Goal: Task Accomplishment & Management: Manage account settings

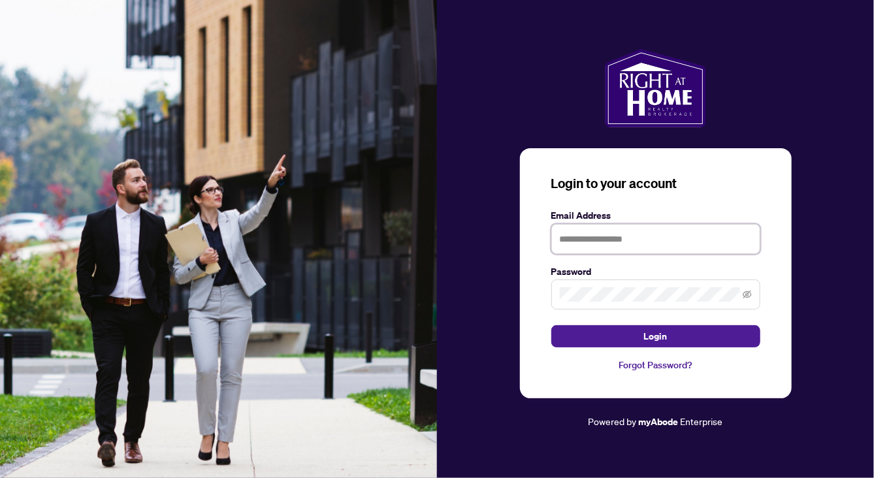
click at [606, 244] on input "text" at bounding box center [655, 239] width 209 height 30
type input "**********"
click at [551, 325] on button "Login" at bounding box center [655, 336] width 209 height 22
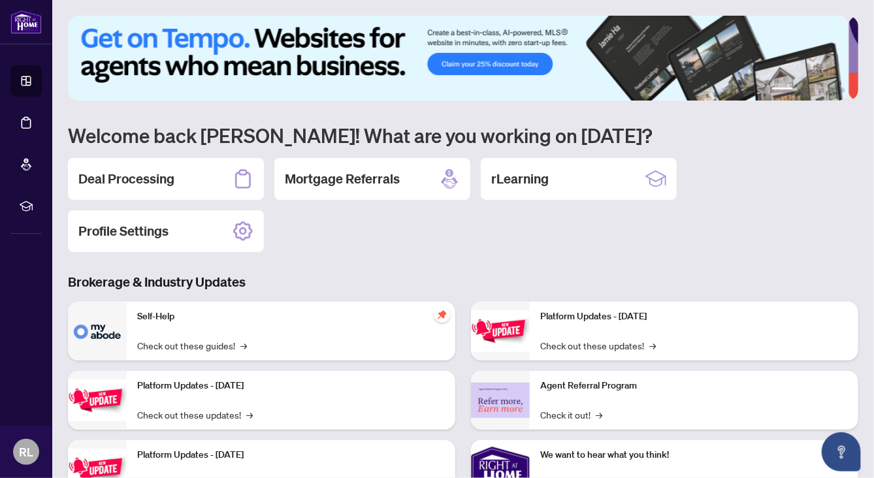
click at [182, 174] on div "Deal Processing" at bounding box center [166, 179] width 196 height 42
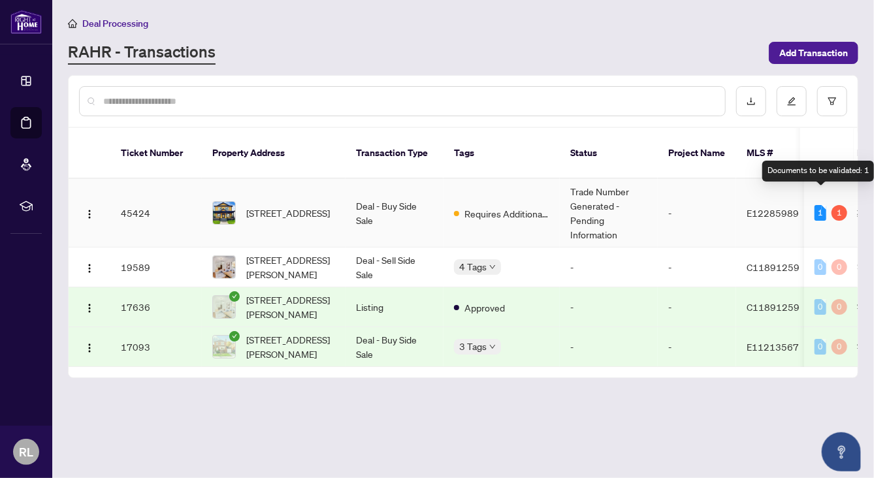
click at [822, 205] on div "1" at bounding box center [821, 213] width 12 height 16
click at [837, 205] on div "1" at bounding box center [840, 213] width 16 height 16
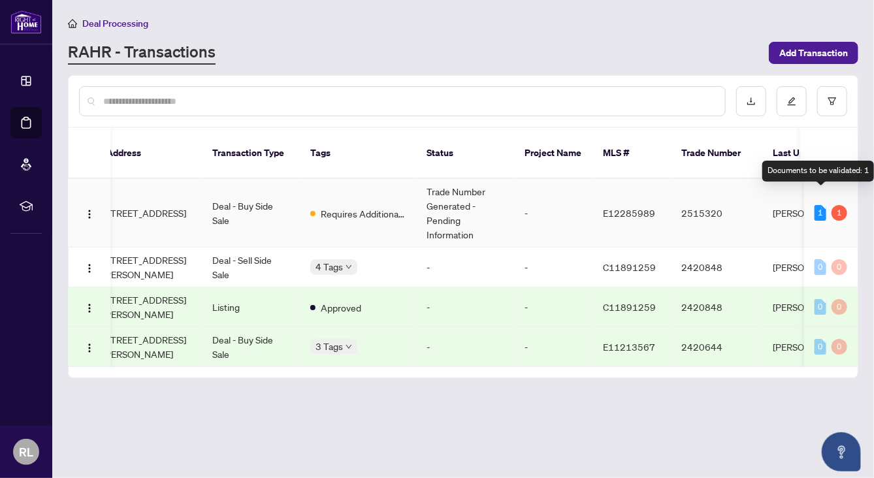
click at [820, 205] on div "1" at bounding box center [821, 213] width 12 height 16
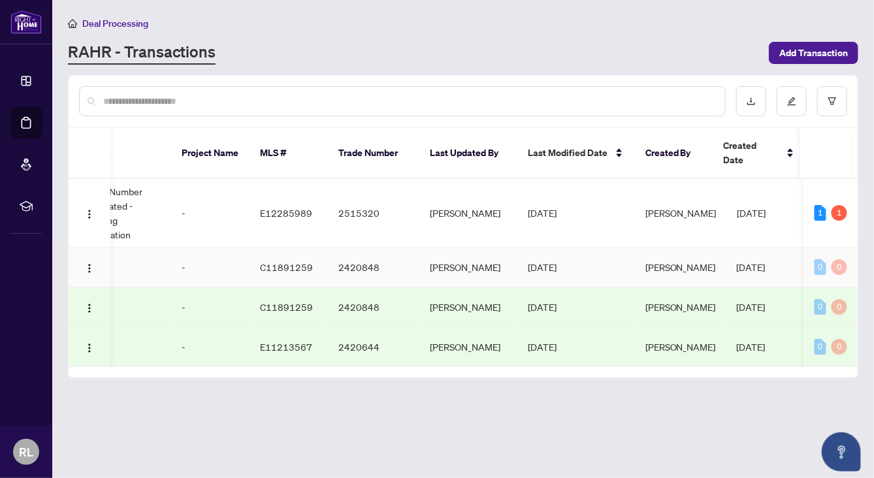
scroll to position [0, 9]
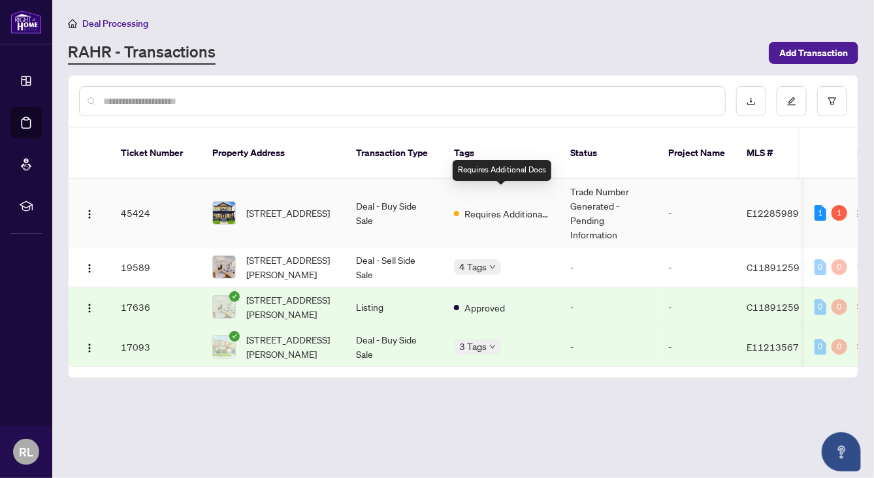
click at [517, 206] on span "Requires Additional Docs" at bounding box center [506, 213] width 85 height 14
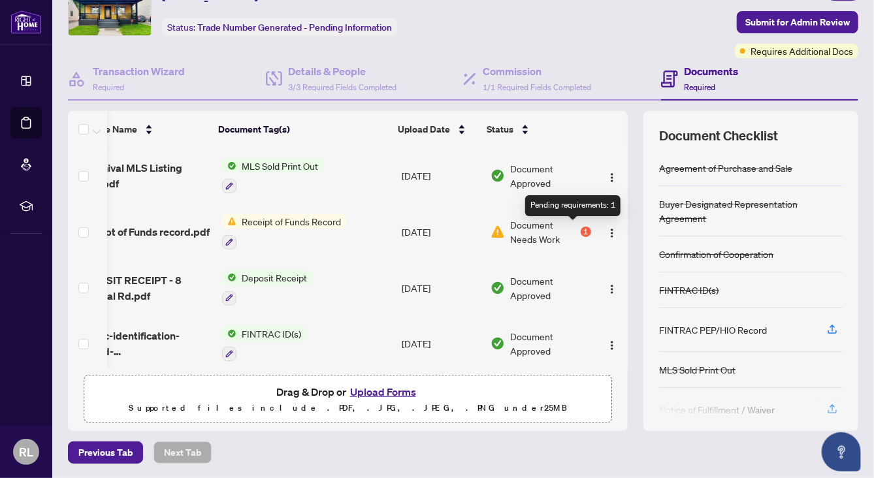
click at [581, 231] on div "1" at bounding box center [586, 232] width 10 height 10
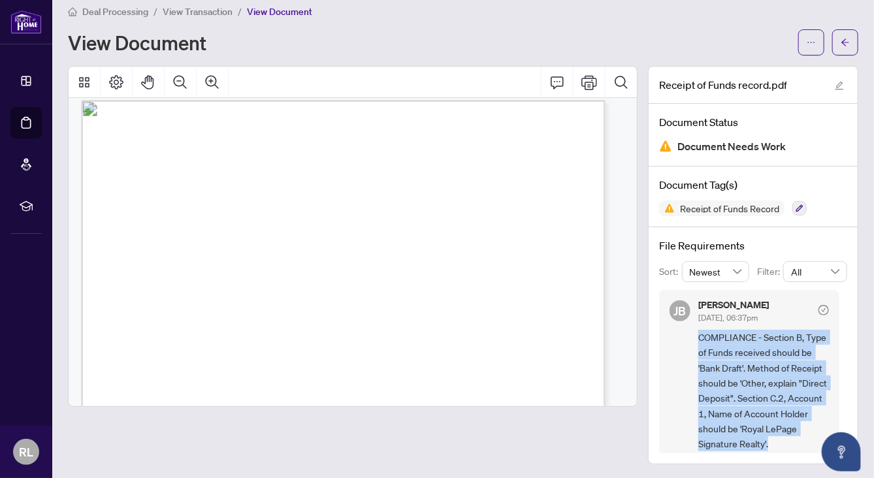
drag, startPoint x: 711, startPoint y: 391, endPoint x: 690, endPoint y: 334, distance: 61.2
click at [698, 334] on span "COMPLIANCE - Section B, Type of Funds received should be 'Bank Draft'. Method o…" at bounding box center [763, 391] width 131 height 122
copy span "COMPLIANCE - Section B, Type of Funds received should be 'Bank Draft'. Method o…"
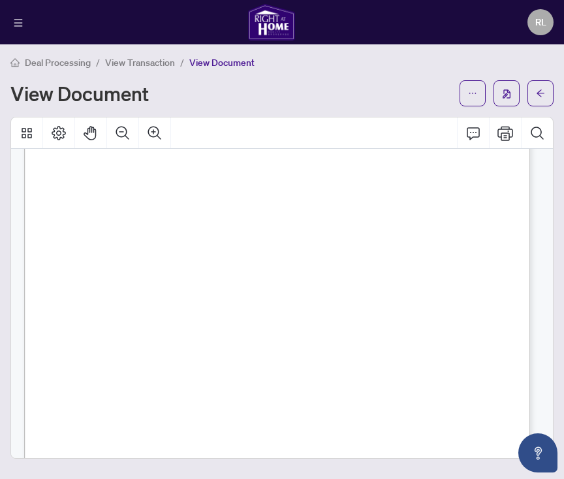
scroll to position [42, 0]
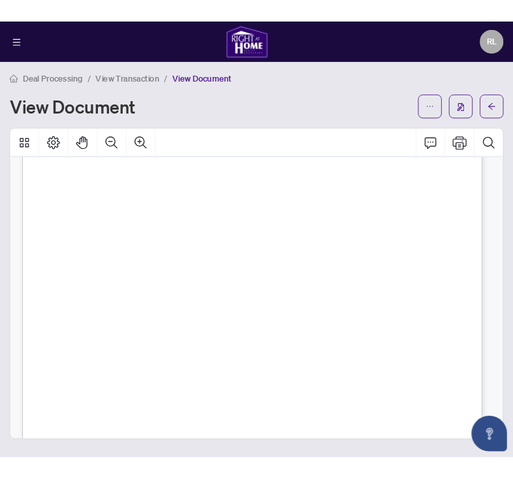
scroll to position [161, 0]
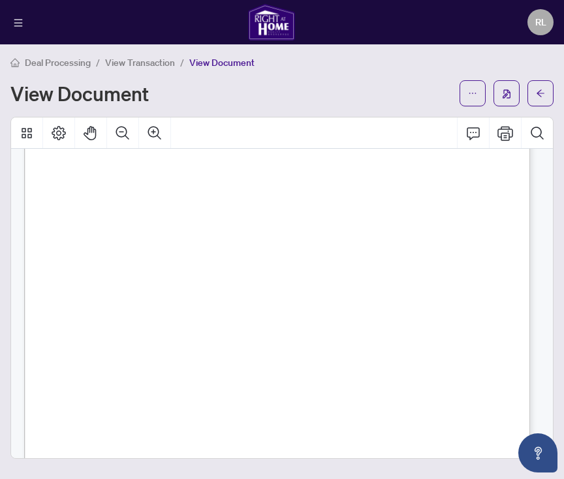
click at [240, 289] on div "Receipt of Funds Record A. BASIC TRANSACTION INFORMATION Transaction Property A…" at bounding box center [344, 416] width 641 height 830
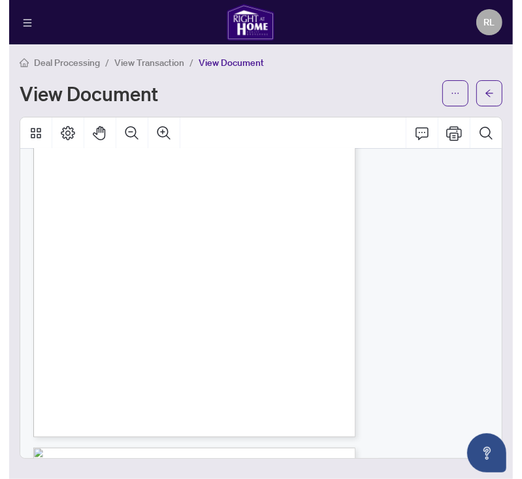
scroll to position [102, 0]
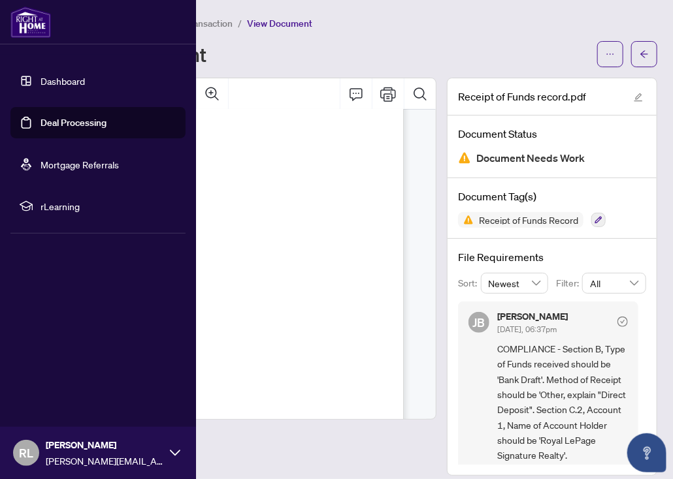
click at [56, 39] on div at bounding box center [98, 22] width 196 height 44
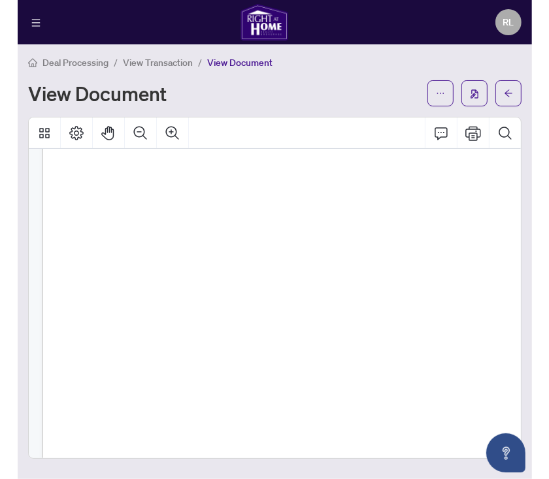
scroll to position [155, 0]
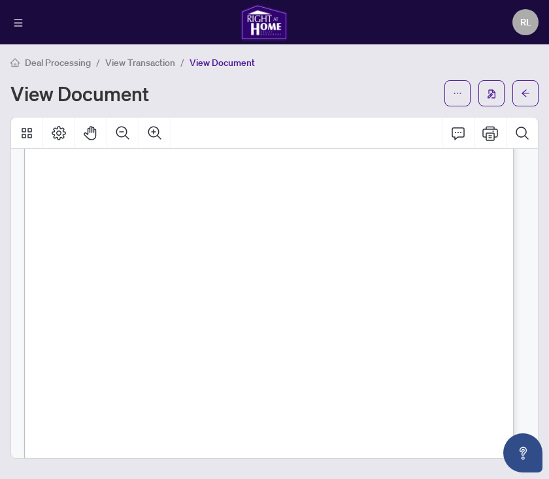
click at [229, 221] on div "Receipt of Funds Record A. BASIC TRANSACTION INFORMATION Transaction Property A…" at bounding box center [324, 395] width 600 height 776
click at [222, 312] on div "Receipt of Funds Record A. BASIC TRANSACTION INFORMATION Transaction Property A…" at bounding box center [324, 395] width 600 height 776
click at [144, 301] on div "Receipt of Funds Record A. BASIC TRANSACTION INFORMATION Transaction Property A…" at bounding box center [324, 332] width 600 height 776
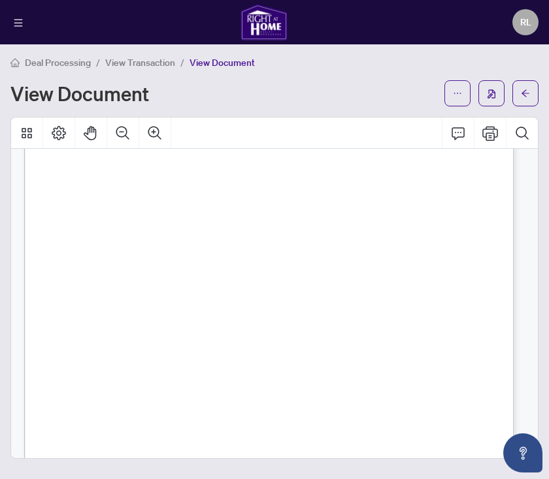
drag, startPoint x: 242, startPoint y: 268, endPoint x: 170, endPoint y: 268, distance: 71.9
click at [170, 268] on div "Receipt of Funds Record This document has been prepared by The Canadian Real Es…" at bounding box center [324, 342] width 600 height 776
drag, startPoint x: 170, startPoint y: 268, endPoint x: 235, endPoint y: 271, distance: 64.7
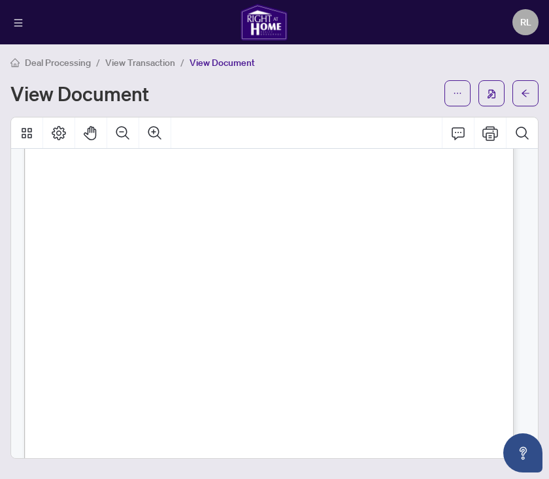
click at [235, 271] on div "Receipt of Funds Record This document has been prepared by The Canadian Real Es…" at bounding box center [324, 342] width 600 height 776
click at [234, 269] on span "[PERSON_NAME] [PERSON_NAME]" at bounding box center [216, 272] width 114 height 8
drag, startPoint x: 234, startPoint y: 269, endPoint x: 159, endPoint y: 271, distance: 74.5
click at [159, 271] on span "[PERSON_NAME] [PERSON_NAME]" at bounding box center [216, 272] width 114 height 8
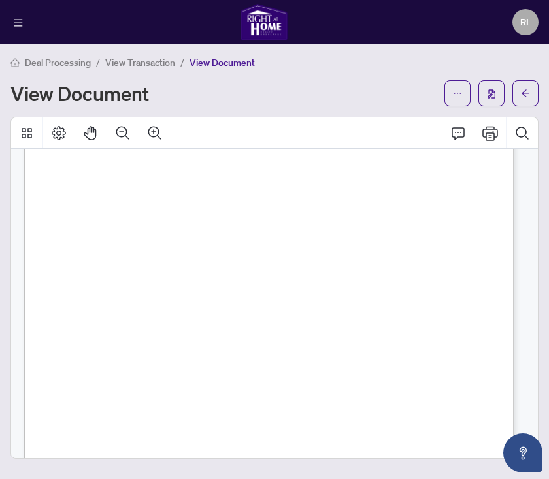
click at [157, 281] on span "[STREET_ADDRESS]" at bounding box center [123, 282] width 65 height 8
drag, startPoint x: 249, startPoint y: 282, endPoint x: 215, endPoint y: 276, distance: 34.4
click at [215, 276] on div "Receipt of Funds Record This document has been prepared by The Canadian Real Es…" at bounding box center [324, 342] width 600 height 776
drag, startPoint x: 215, startPoint y: 276, endPoint x: 235, endPoint y: 276, distance: 20.3
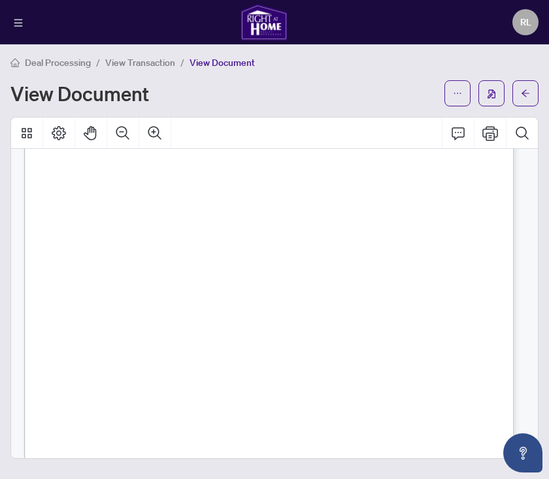
click at [157, 278] on span "[STREET_ADDRESS]" at bounding box center [123, 282] width 65 height 8
click at [99, 281] on span "[STREET_ADDRESS]" at bounding box center [123, 282] width 65 height 8
drag, startPoint x: 91, startPoint y: 281, endPoint x: 240, endPoint y: 278, distance: 149.0
click at [157, 278] on span "[STREET_ADDRESS]" at bounding box center [123, 282] width 65 height 8
click at [154, 300] on div "Receipt of Funds Record This document has been prepared by The Canadian Real Es…" at bounding box center [324, 342] width 600 height 776
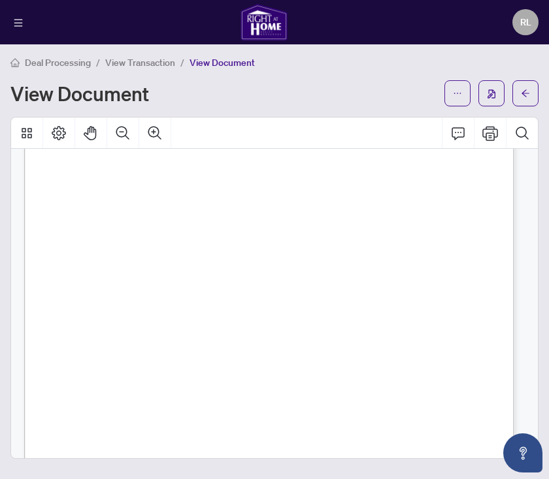
drag, startPoint x: 139, startPoint y: 300, endPoint x: 108, endPoint y: 300, distance: 31.4
click at [108, 300] on span "[DATE]" at bounding box center [117, 301] width 21 height 8
click at [309, 311] on span "Employed, Clerk, [GEOGRAPHIC_DATA] Post, [GEOGRAPHIC_DATA] Post Corporation" at bounding box center [345, 310] width 263 height 8
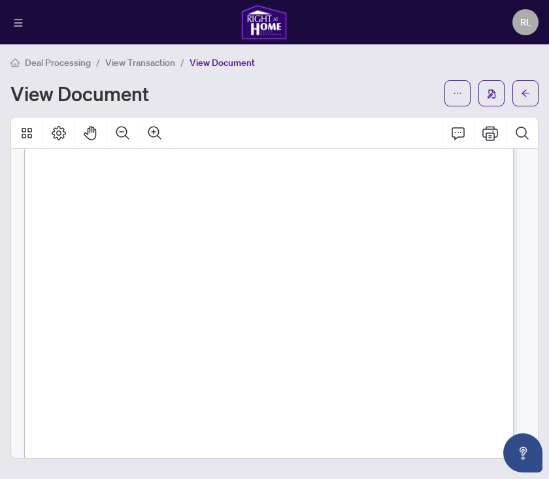
click at [309, 311] on span "Employed, Clerk, [GEOGRAPHIC_DATA] Post, [GEOGRAPHIC_DATA] Post Corporation" at bounding box center [345, 310] width 263 height 8
click at [233, 330] on div "Receipt of Funds Record This document has been prepared by The Canadian Real Es…" at bounding box center [324, 342] width 600 height 776
drag, startPoint x: 219, startPoint y: 317, endPoint x: 159, endPoint y: 321, distance: 60.2
click at [159, 321] on span "B0674-40987-50220" at bounding box center [182, 320] width 47 height 8
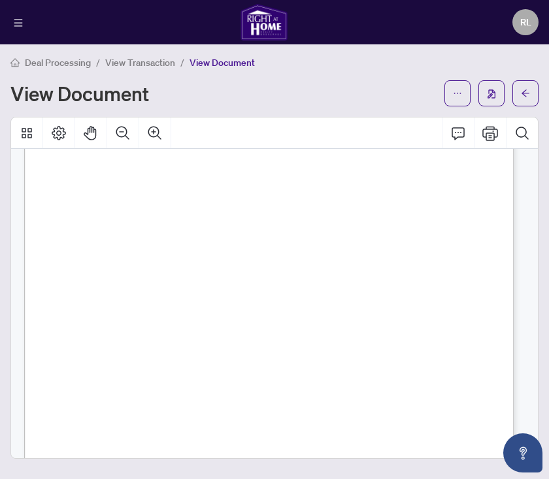
scroll to position [1049, 0]
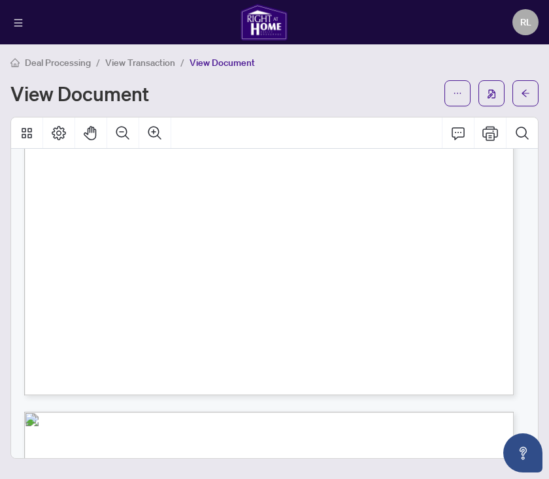
click at [304, 289] on div "Receipt of Funds Record This document has been prepared by The Canadian Real Es…" at bounding box center [324, 150] width 600 height 776
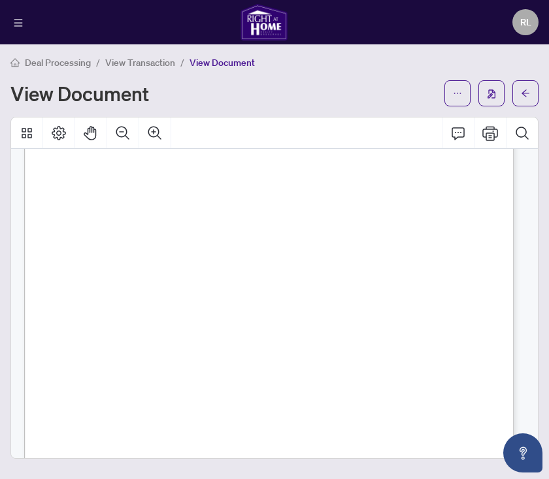
scroll to position [837, 0]
click at [229, 309] on div "Receipt of Funds Record This document has been prepared by The Canadian Real Es…" at bounding box center [324, 363] width 600 height 776
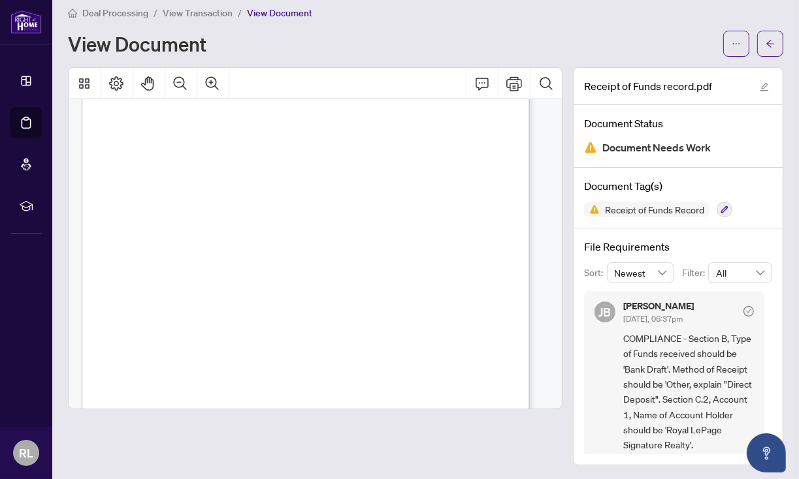
scroll to position [8, 0]
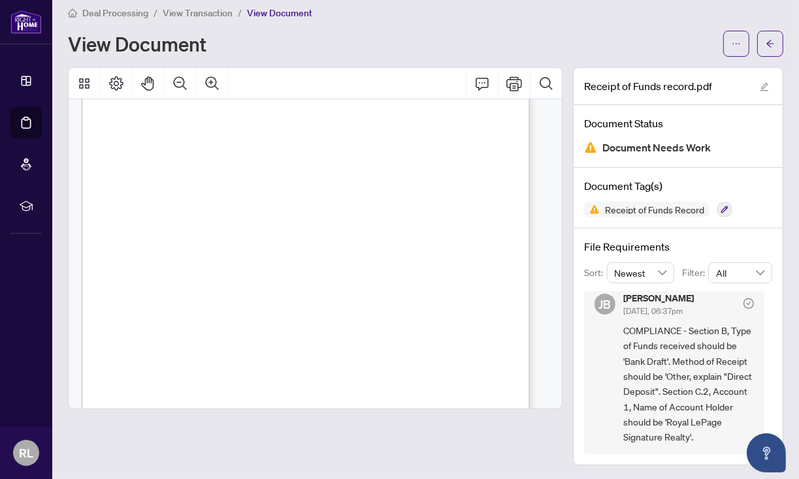
click at [757, 44] on button "button" at bounding box center [770, 44] width 26 height 26
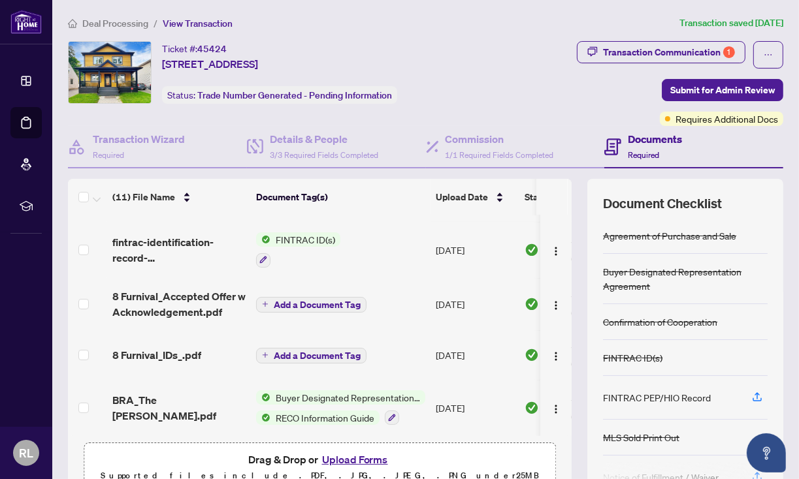
scroll to position [66, 0]
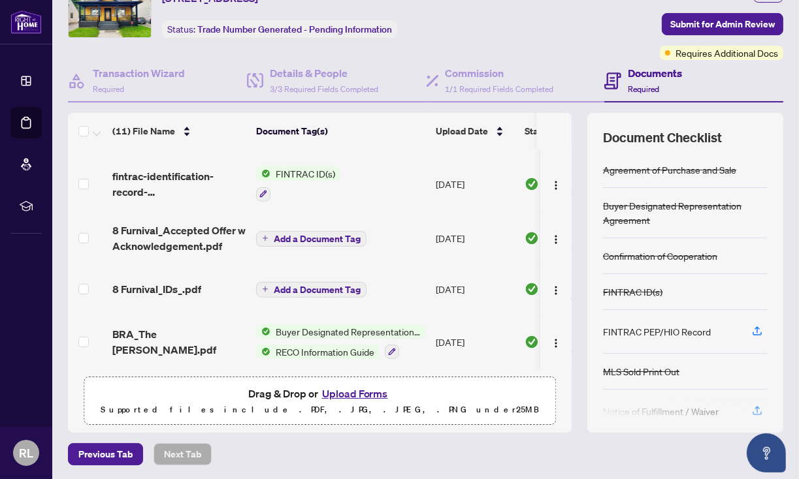
click at [343, 393] on button "Upload Forms" at bounding box center [355, 393] width 74 height 17
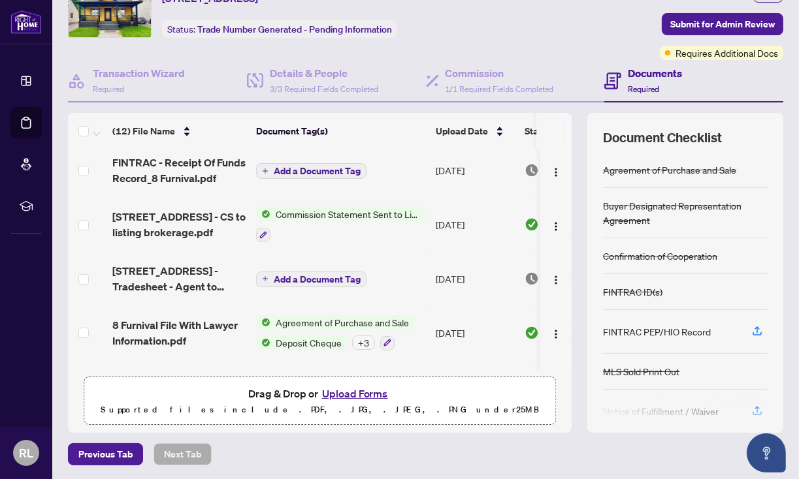
scroll to position [0, 0]
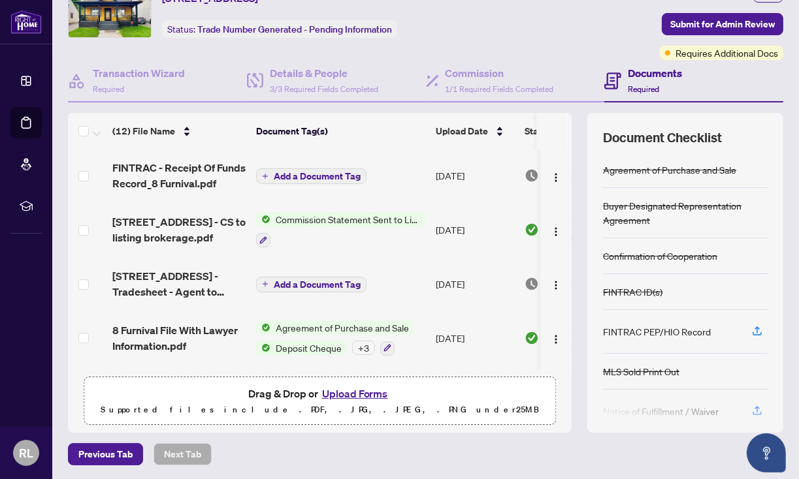
click at [294, 173] on span "Add a Document Tag" at bounding box center [317, 176] width 87 height 9
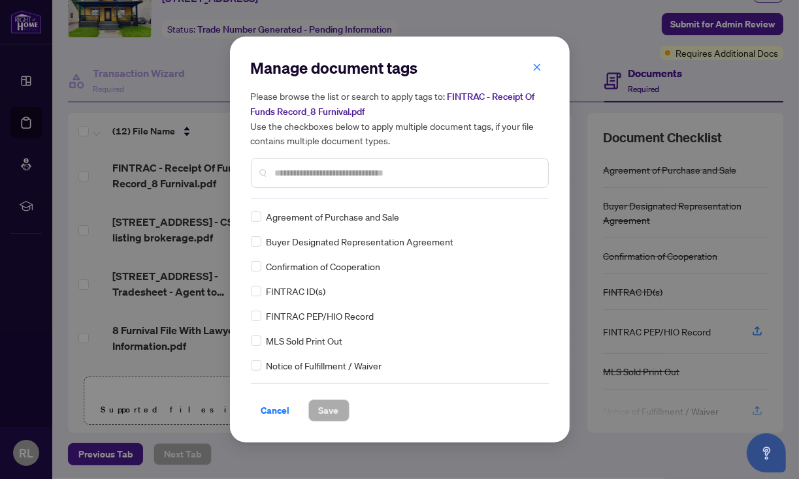
click at [313, 195] on div "Manage document tags Please browse the list or search to apply tags to: FINTRAC…" at bounding box center [400, 128] width 298 height 142
click at [302, 176] on input "text" at bounding box center [406, 173] width 263 height 14
type input "*"
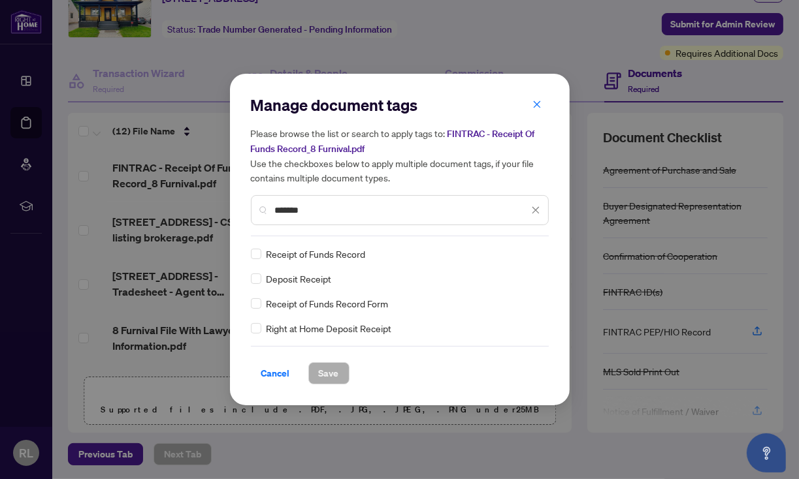
type input "*******"
click at [325, 371] on span "Save" at bounding box center [329, 373] width 20 height 21
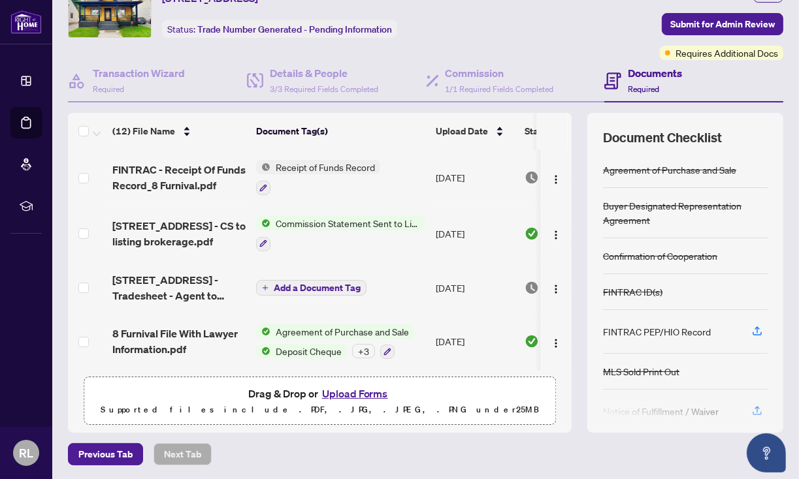
click at [724, 101] on div "Transaction Wizard Required Details & People 3/3 Required Fields Completed Comm…" at bounding box center [425, 246] width 715 height 373
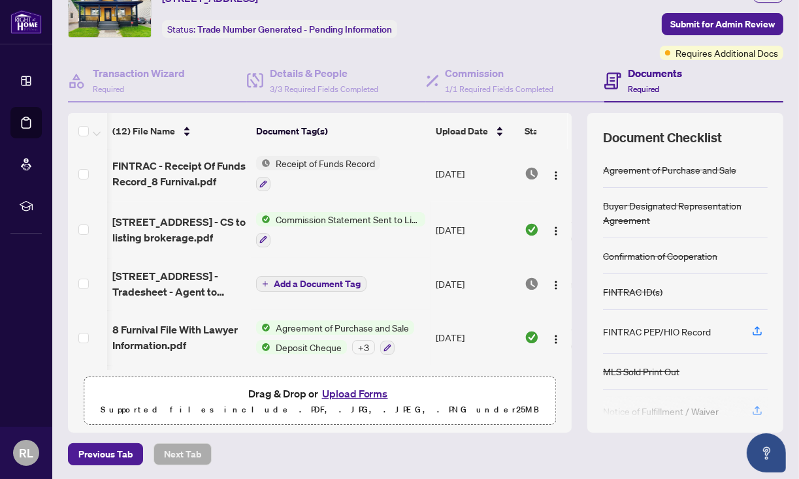
scroll to position [0, 103]
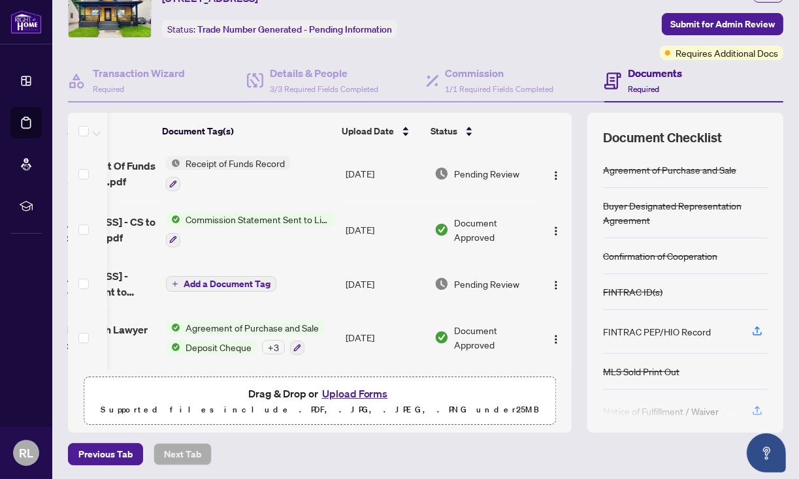
click at [551, 282] on img "button" at bounding box center [556, 285] width 10 height 10
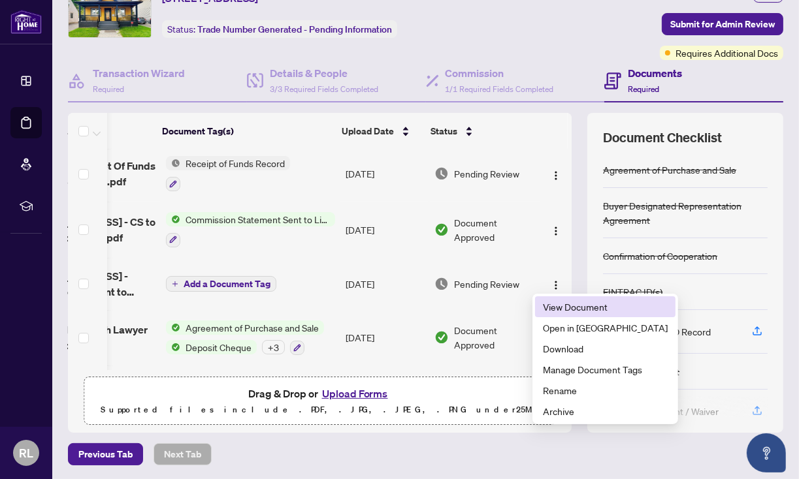
click at [552, 306] on span "View Document" at bounding box center [605, 307] width 125 height 14
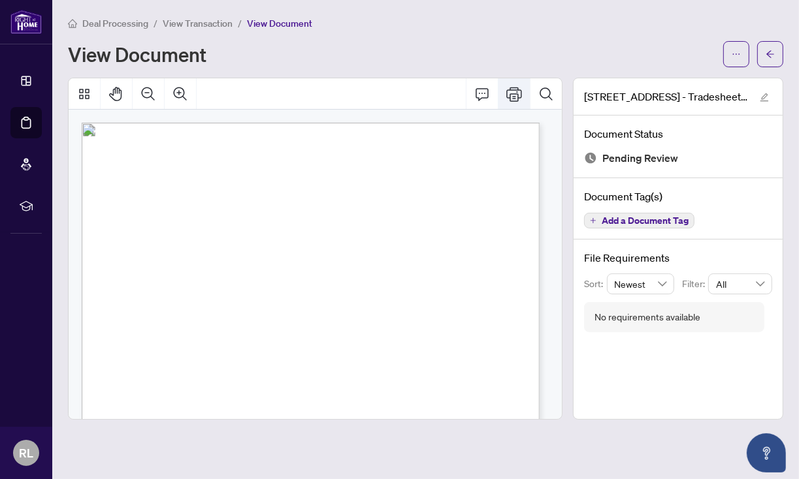
click at [515, 90] on button "Print" at bounding box center [513, 93] width 31 height 31
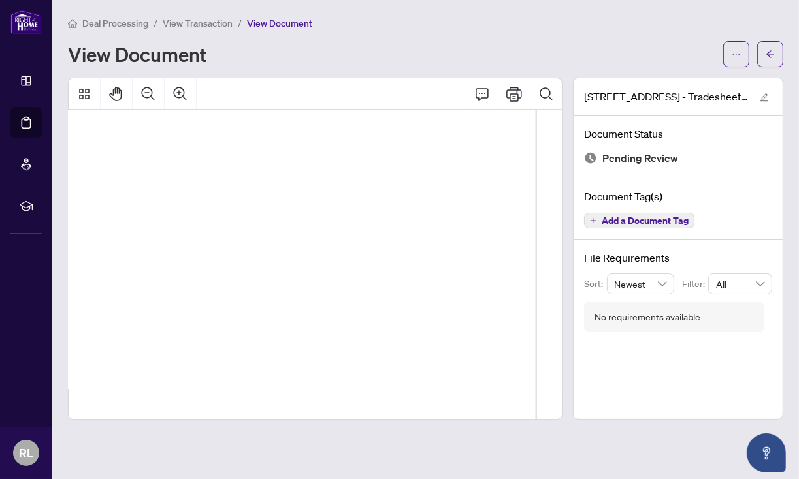
scroll to position [44, 51]
click at [732, 50] on icon "ellipsis" at bounding box center [736, 54] width 9 height 9
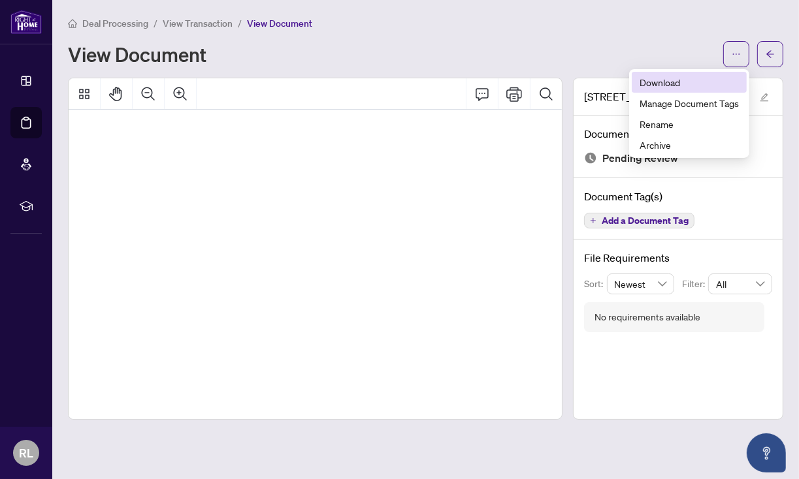
click at [690, 80] on span "Download" at bounding box center [689, 82] width 99 height 14
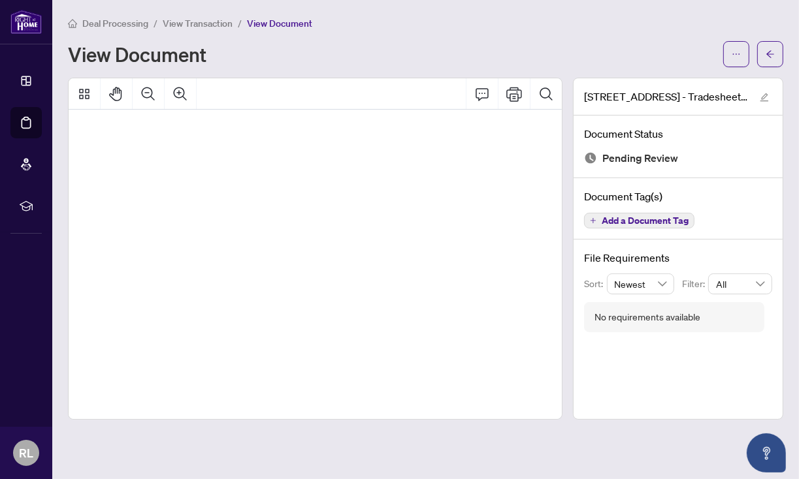
scroll to position [10, 51]
click at [729, 59] on button "button" at bounding box center [736, 54] width 26 height 26
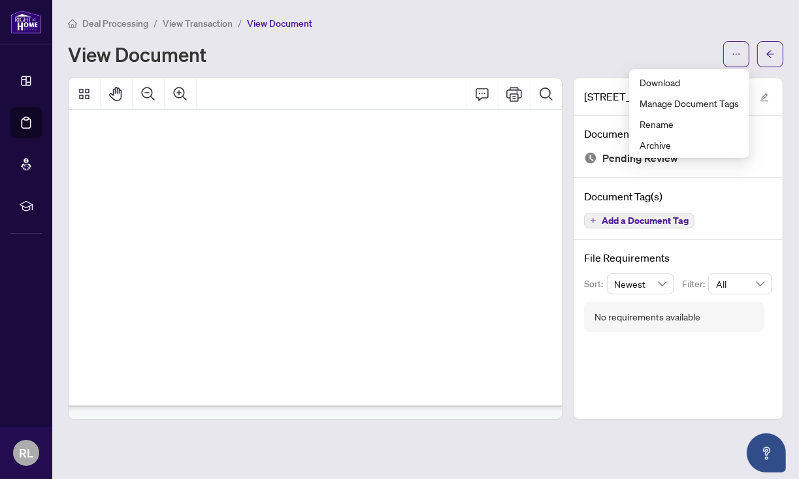
scroll to position [0, 51]
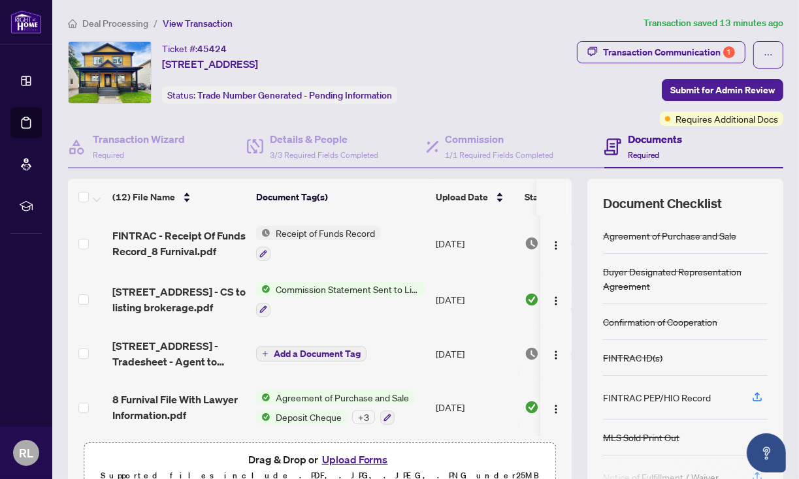
scroll to position [66, 0]
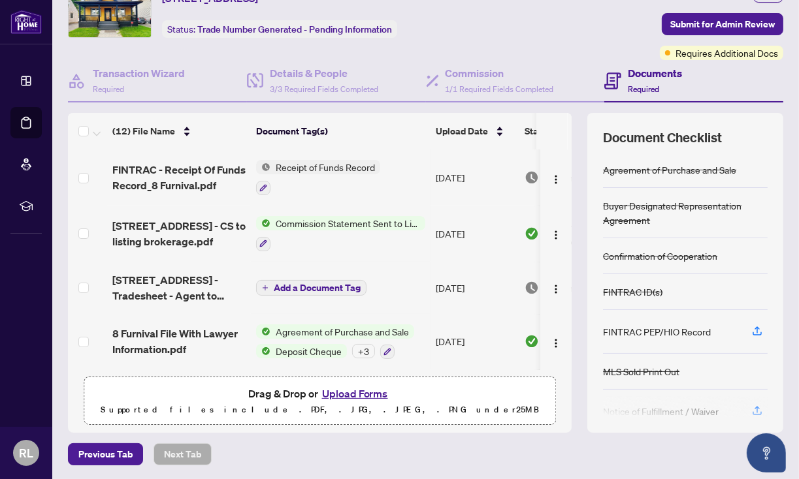
click at [334, 394] on button "Upload Forms" at bounding box center [355, 393] width 74 height 17
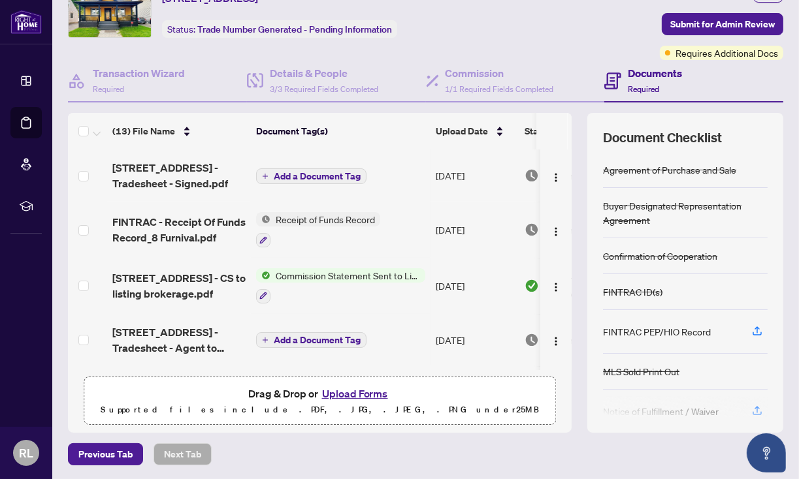
click at [333, 176] on span "Add a Document Tag" at bounding box center [317, 176] width 87 height 9
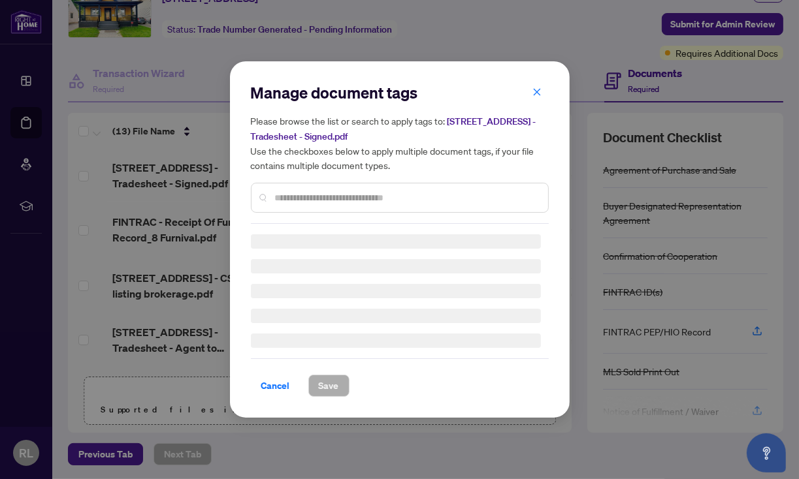
click at [316, 206] on div "Manage document tags Please browse the list or search to apply tags to: [STREET…" at bounding box center [400, 239] width 298 height 315
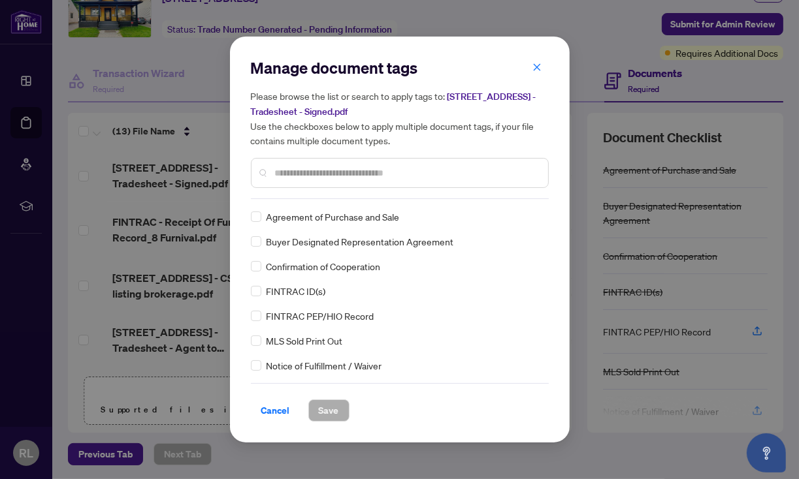
click at [329, 174] on input "text" at bounding box center [406, 173] width 263 height 14
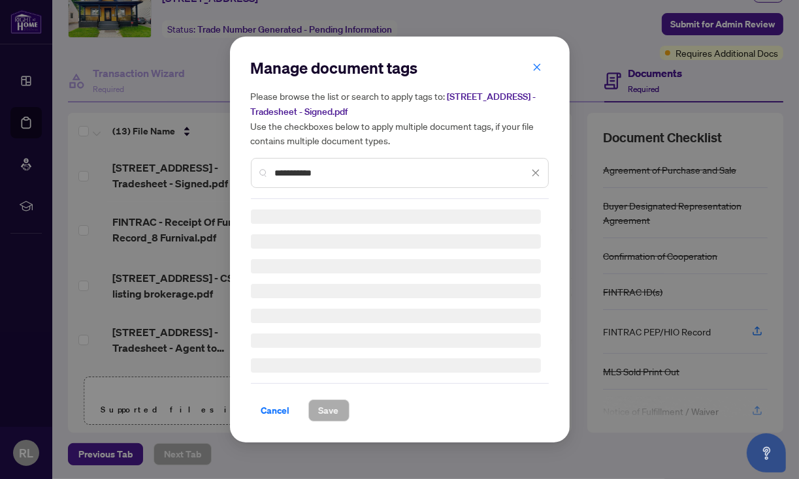
type input "**********"
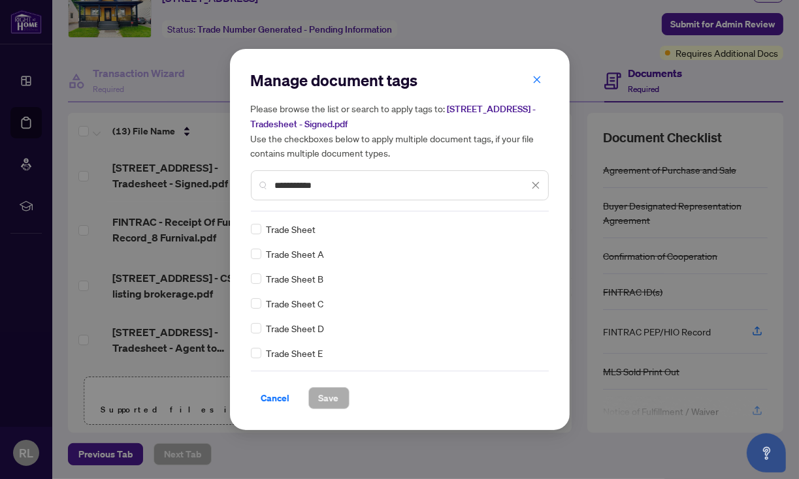
click at [251, 235] on label at bounding box center [256, 229] width 10 height 14
click at [334, 393] on button "Save" at bounding box center [328, 398] width 41 height 22
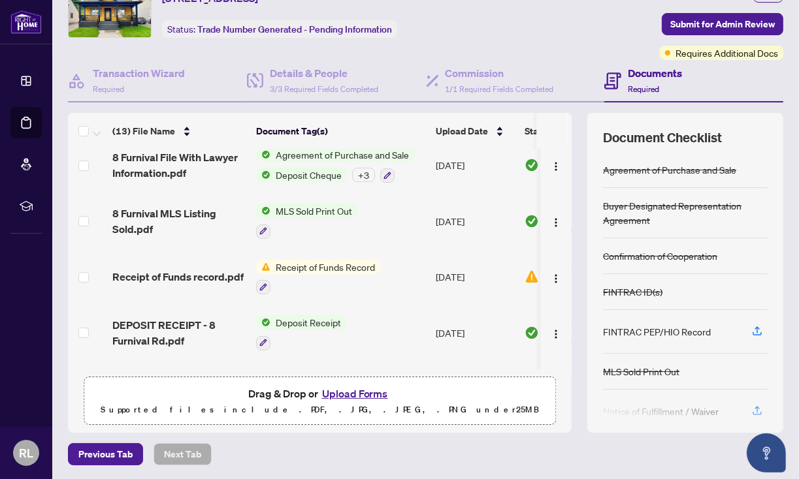
scroll to position [237, 0]
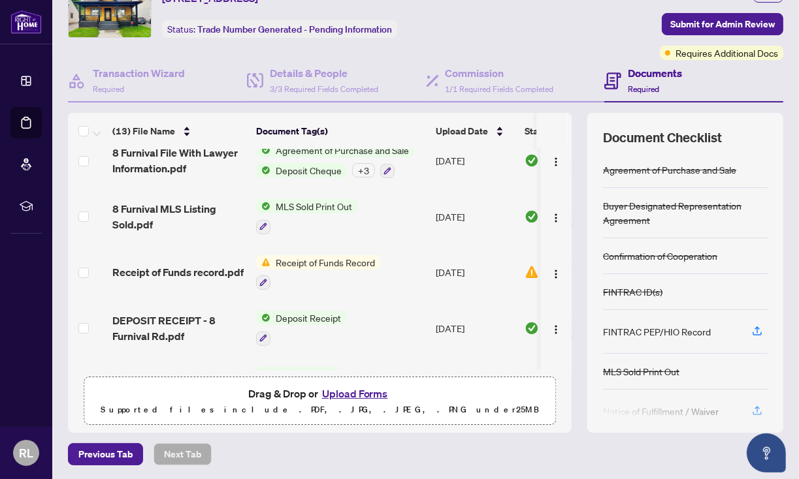
click at [551, 274] on img "button" at bounding box center [556, 274] width 10 height 10
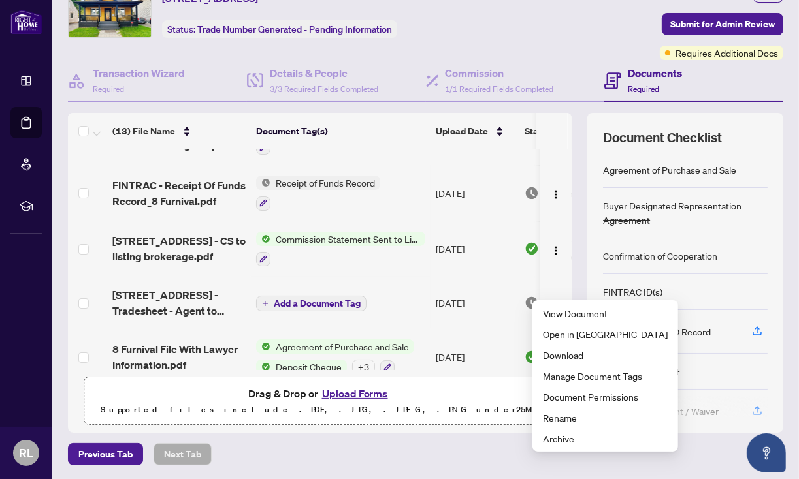
scroll to position [0, 0]
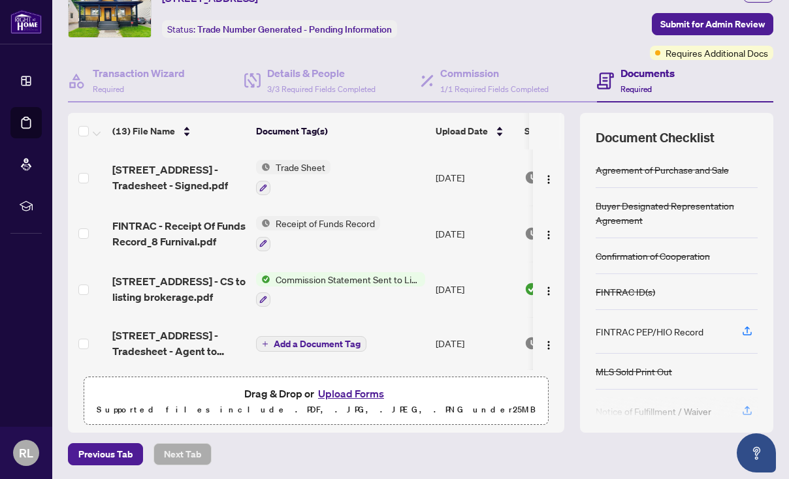
click at [680, 24] on span "Submit for Admin Review" at bounding box center [712, 24] width 105 height 21
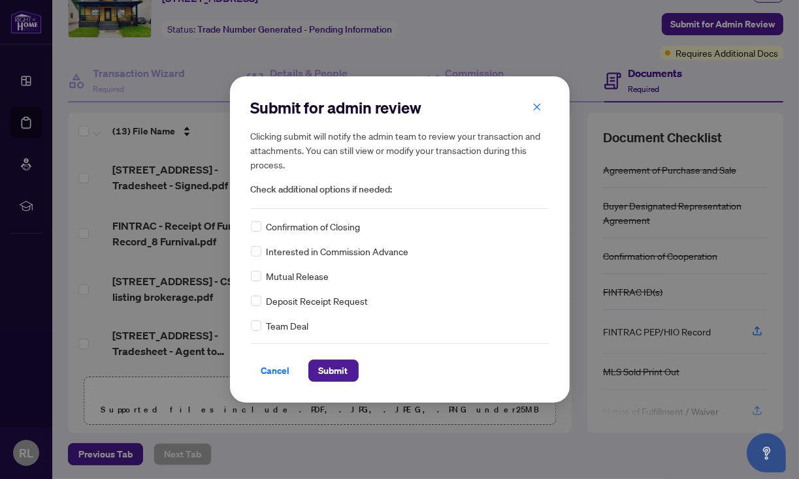
click at [336, 372] on span "Submit" at bounding box center [333, 371] width 29 height 21
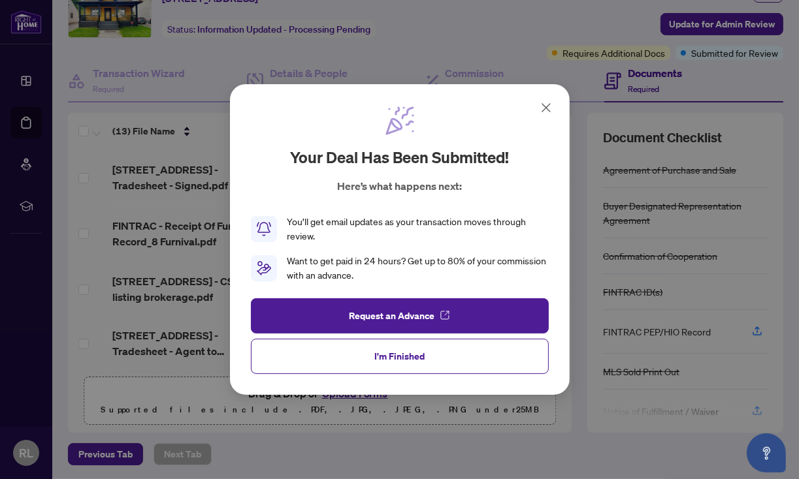
click at [318, 352] on button "I'm Finished" at bounding box center [400, 356] width 298 height 35
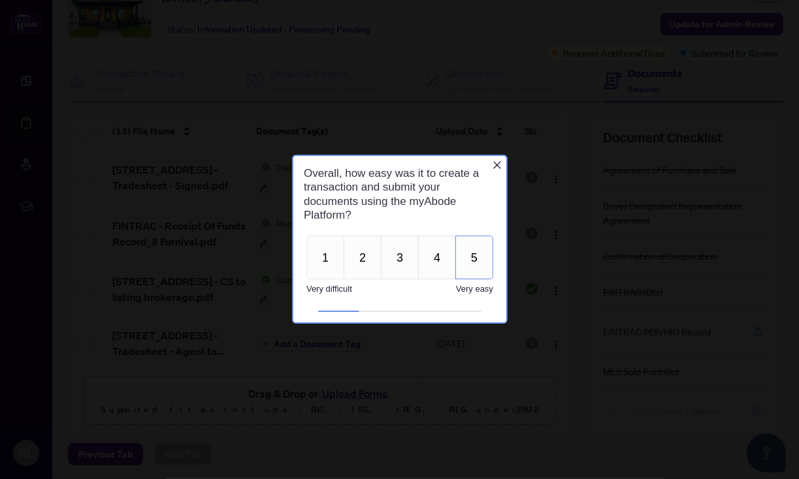
click at [470, 258] on button "5" at bounding box center [474, 258] width 38 height 44
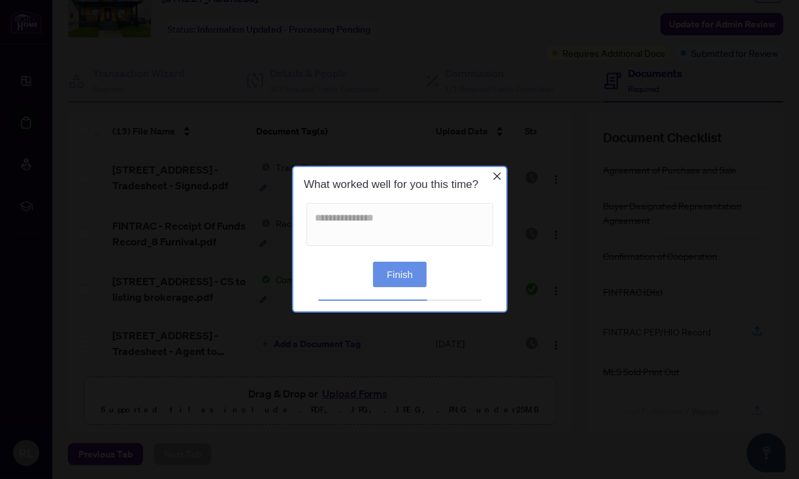
click at [410, 272] on button "Finish" at bounding box center [399, 274] width 54 height 25
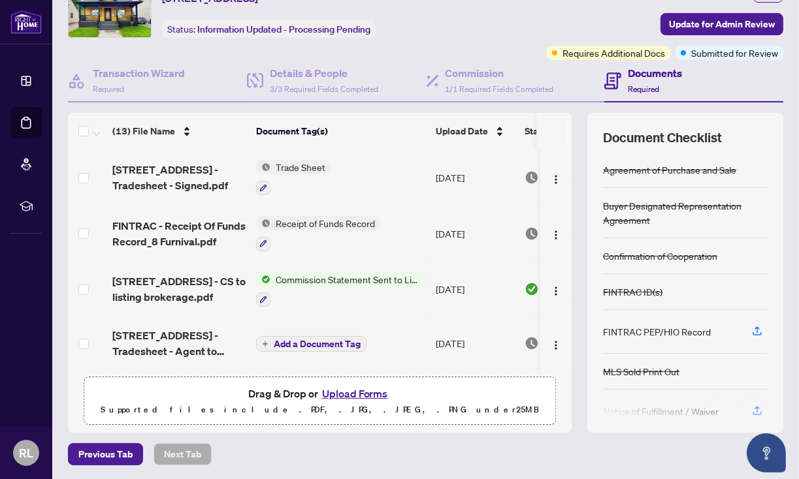
click at [701, 99] on div "Documents Required" at bounding box center [693, 81] width 179 height 42
click at [311, 275] on span "Commission Statement Sent to Listing Brokerage" at bounding box center [347, 279] width 155 height 14
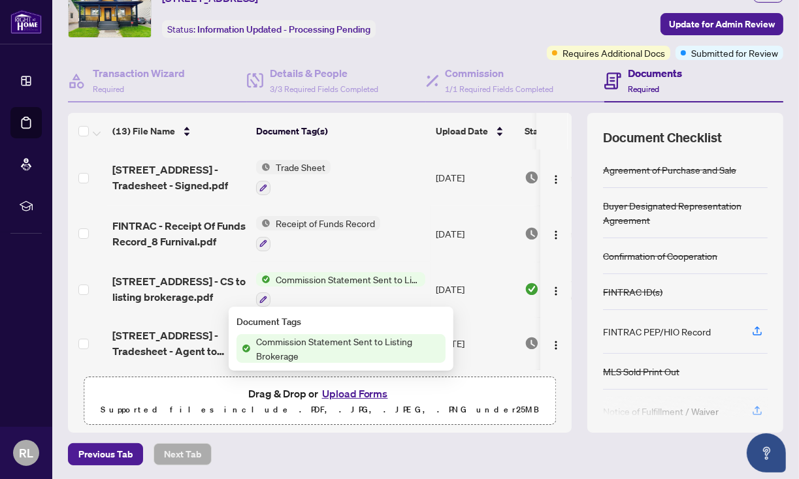
click at [304, 344] on span "Commission Statement Sent to Listing Brokerage" at bounding box center [348, 348] width 195 height 29
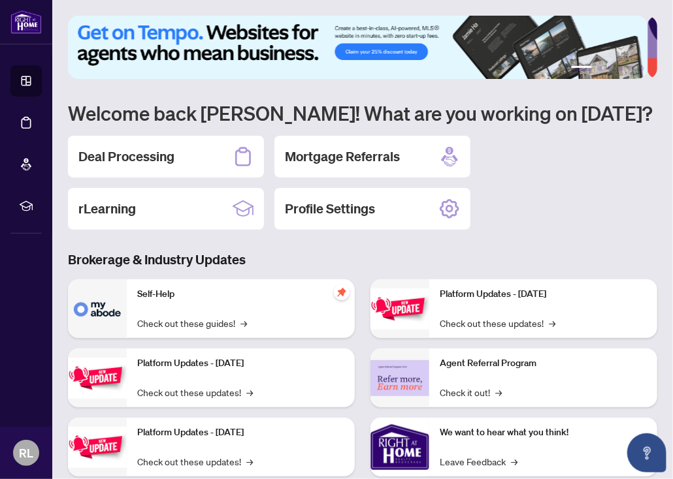
click at [491, 161] on div "Deal Processing Mortgage Referrals rLearning Profile Settings" at bounding box center [362, 183] width 589 height 94
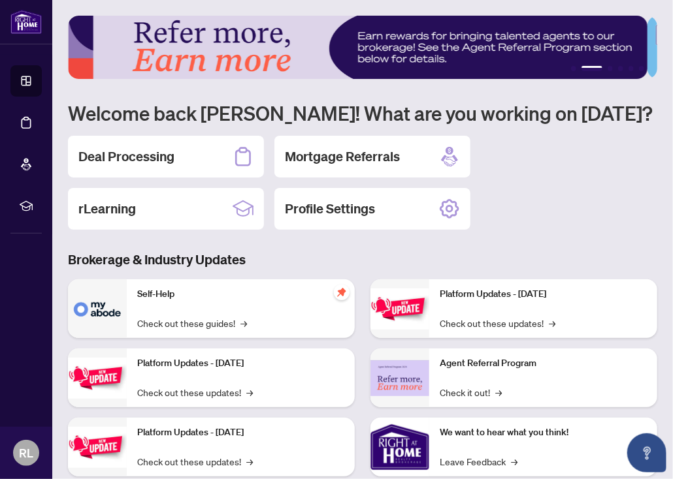
click at [233, 161] on icon at bounding box center [243, 156] width 21 height 21
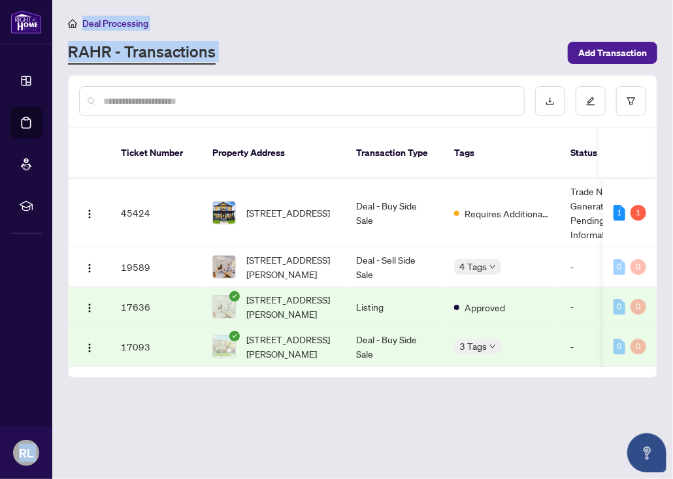
click at [0, 159] on html "Dashboard Deal Processing Mortgage Referrals rLearning RL Rocco Lamanna [EMAIL_…" at bounding box center [336, 239] width 673 height 479
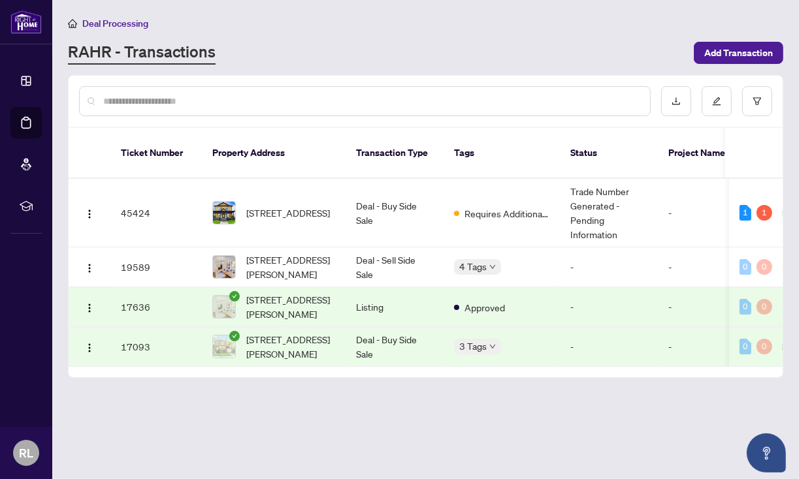
click at [310, 333] on span "[STREET_ADDRESS][PERSON_NAME]" at bounding box center [290, 347] width 89 height 29
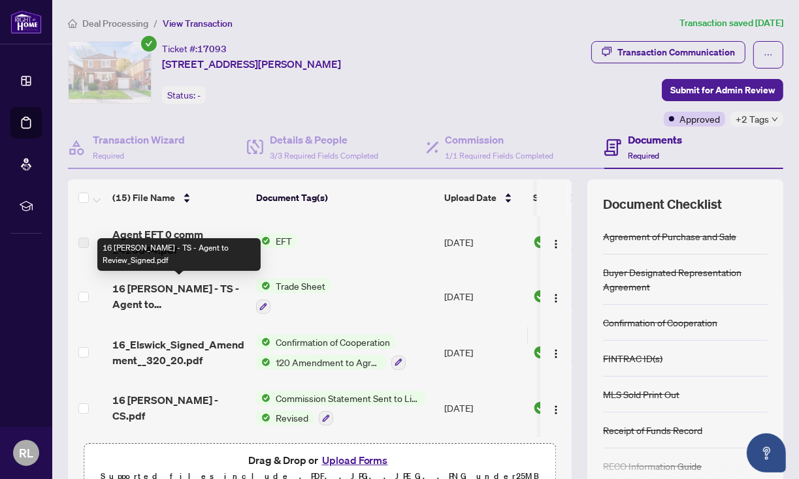
click at [199, 293] on span "16 [PERSON_NAME] - TS - Agent to Review_Signed.pdf" at bounding box center [178, 296] width 133 height 31
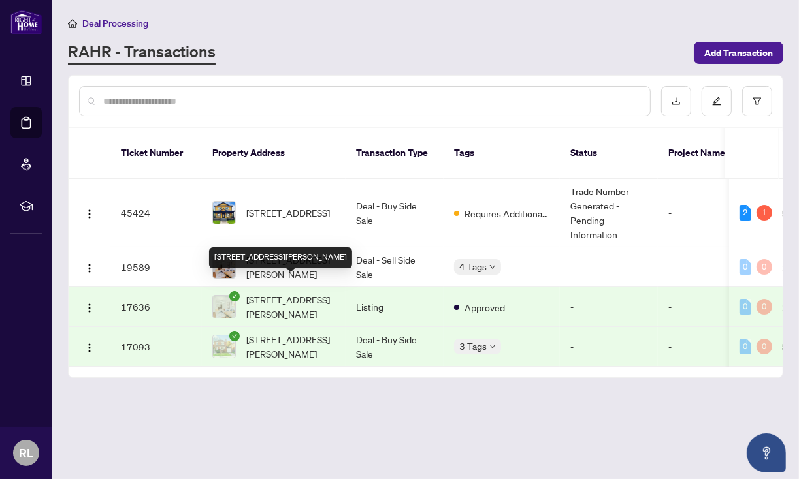
click at [300, 293] on span "[STREET_ADDRESS][PERSON_NAME]" at bounding box center [290, 307] width 89 height 29
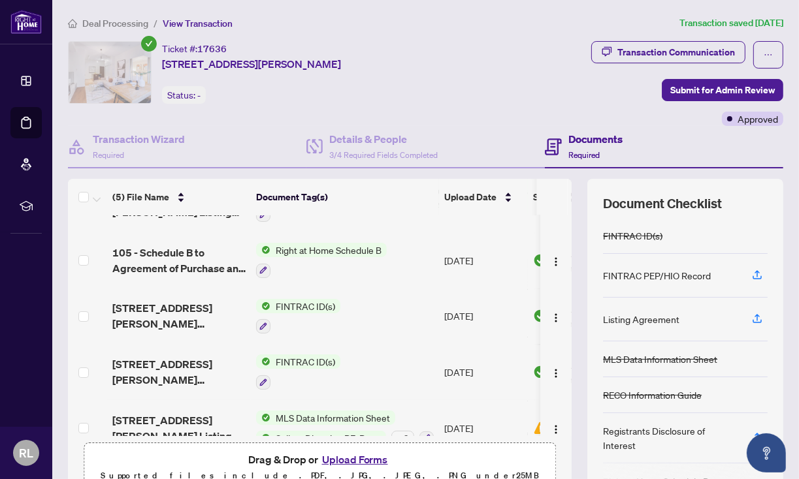
scroll to position [61, 0]
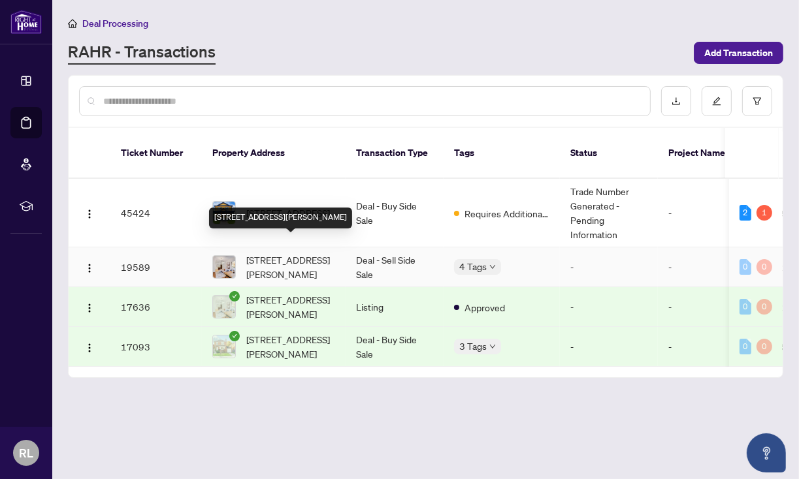
click at [287, 253] on span "[STREET_ADDRESS][PERSON_NAME]" at bounding box center [290, 267] width 89 height 29
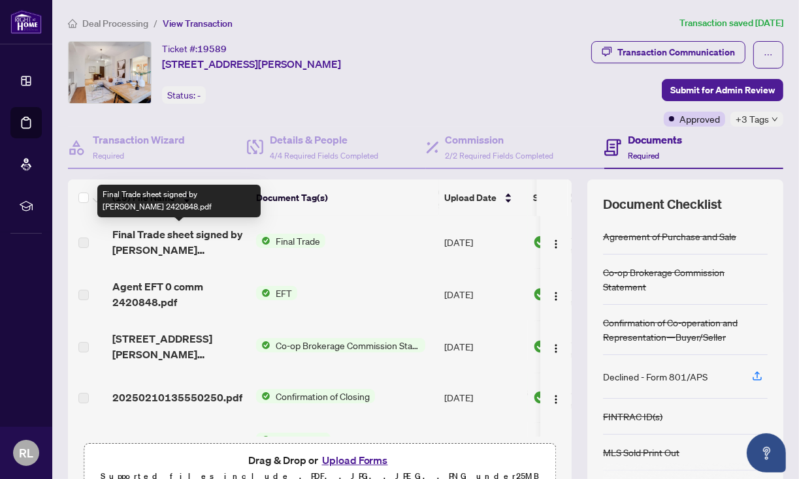
click at [188, 240] on span "Final Trade sheet signed by BOR 2420848.pdf" at bounding box center [178, 242] width 133 height 31
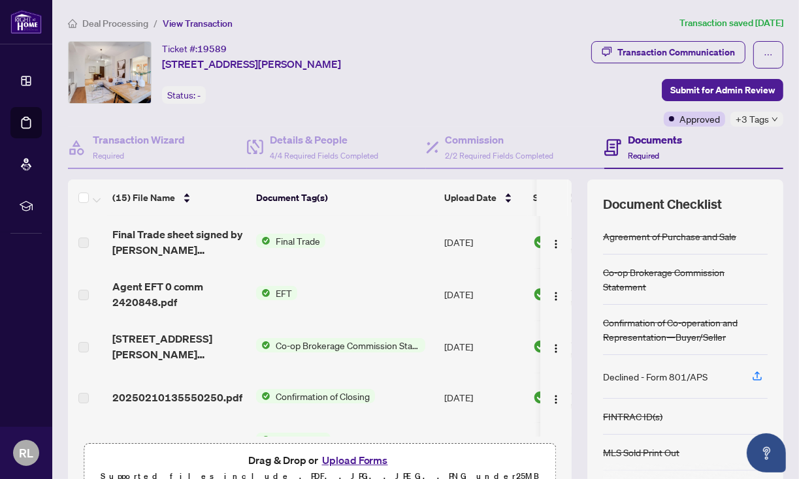
click at [298, 234] on span "Final Trade" at bounding box center [297, 241] width 55 height 14
click at [248, 284] on span "Final Trade" at bounding box center [260, 283] width 55 height 14
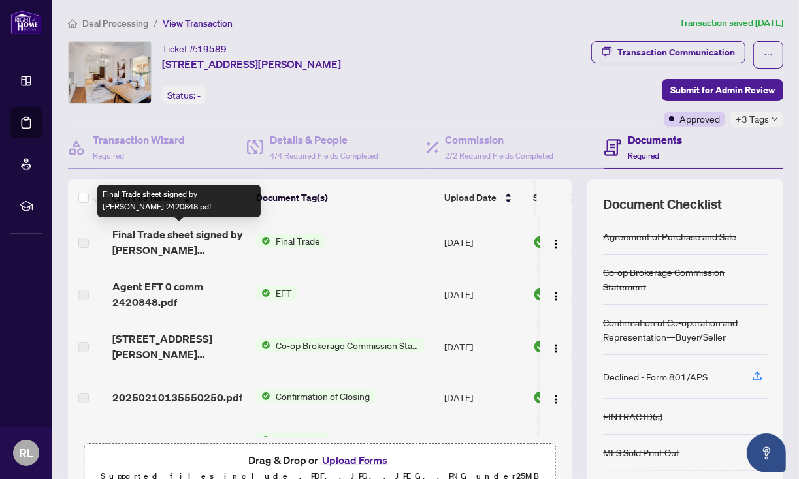
click at [174, 240] on span "Final Trade sheet signed by BOR 2420848.pdf" at bounding box center [178, 242] width 133 height 31
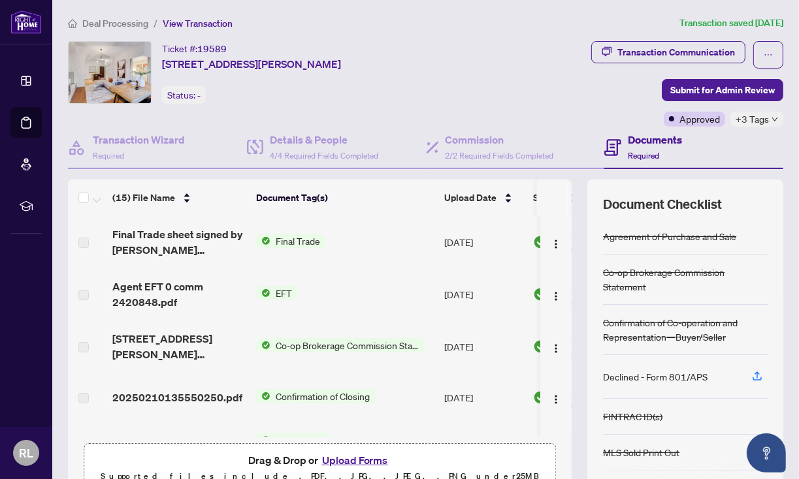
click at [303, 236] on span "Final Trade" at bounding box center [297, 241] width 55 height 14
click at [281, 289] on span "Final Trade" at bounding box center [260, 283] width 55 height 14
click at [551, 240] on img "button" at bounding box center [556, 244] width 10 height 10
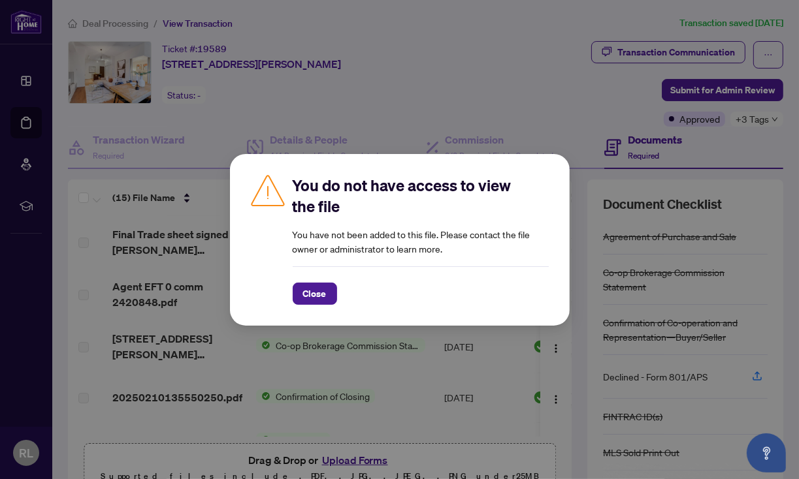
click at [310, 295] on span "Close" at bounding box center [315, 294] width 24 height 21
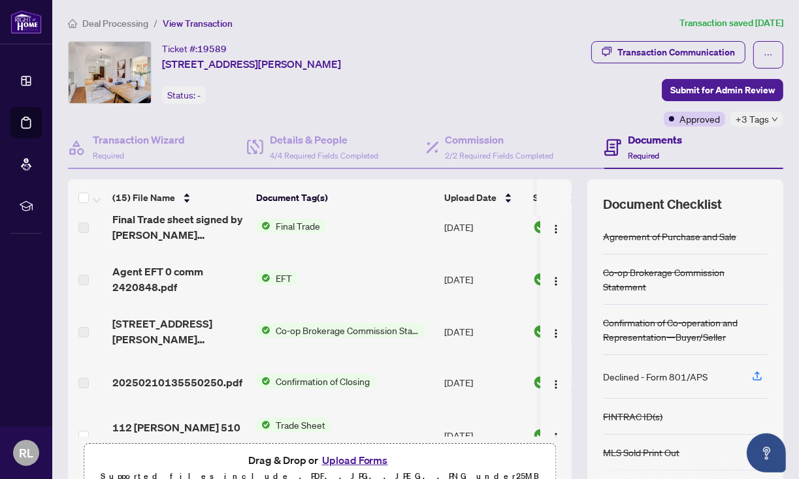
scroll to position [16, 0]
click at [281, 277] on span "EFT" at bounding box center [283, 277] width 27 height 14
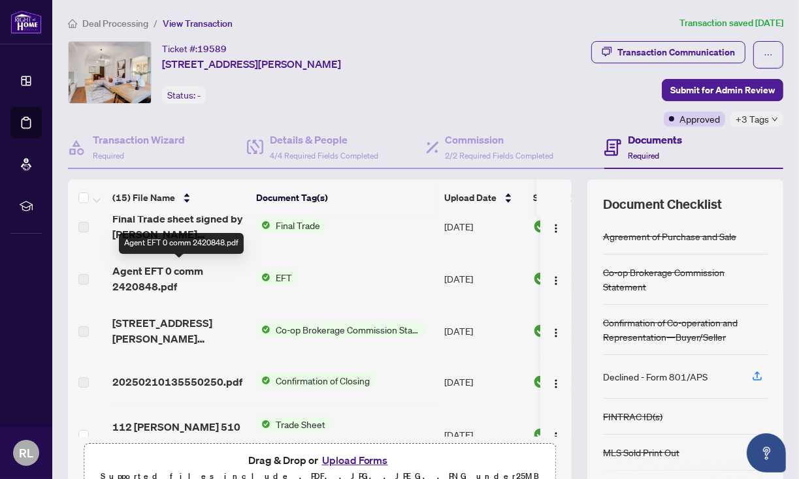
click at [167, 279] on span "Agent EFT 0 comm 2420848.pdf" at bounding box center [178, 278] width 133 height 31
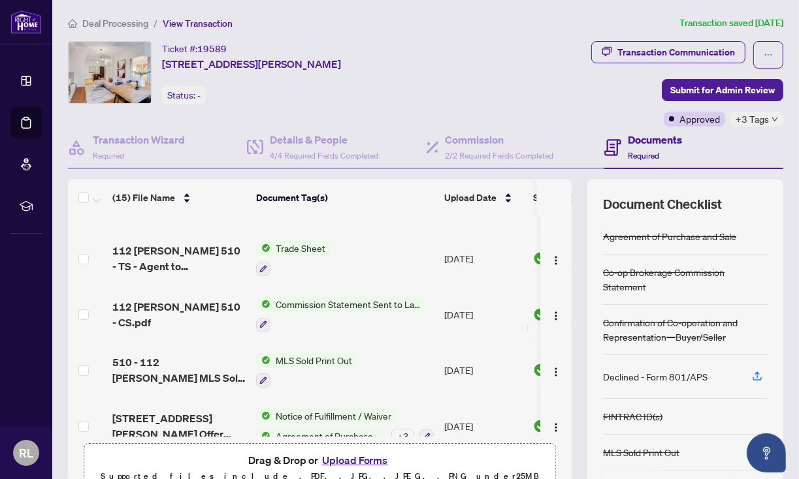
scroll to position [193, 0]
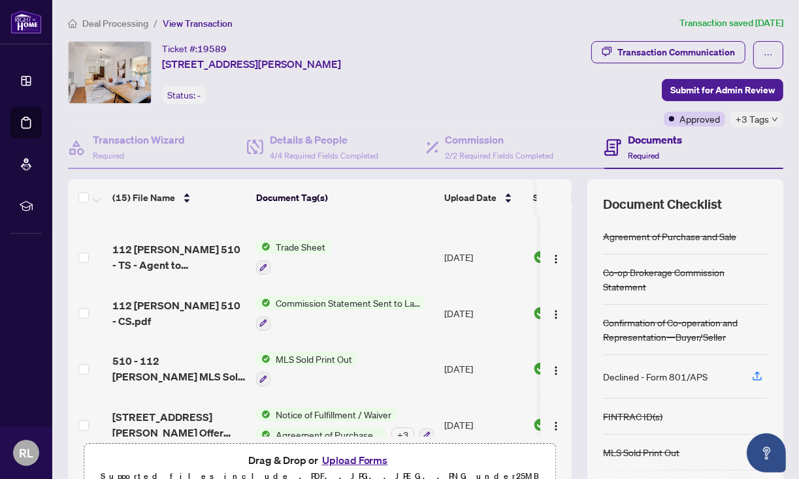
click at [306, 308] on span "Commission Statement Sent to Lawyer" at bounding box center [347, 303] width 155 height 14
click at [551, 310] on img "button" at bounding box center [556, 315] width 10 height 10
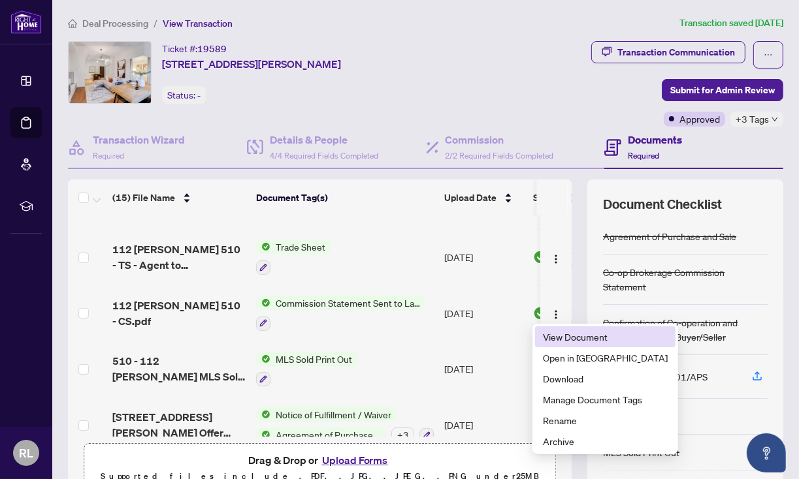
click at [555, 335] on span "View Document" at bounding box center [605, 337] width 125 height 14
